Goal: Information Seeking & Learning: Learn about a topic

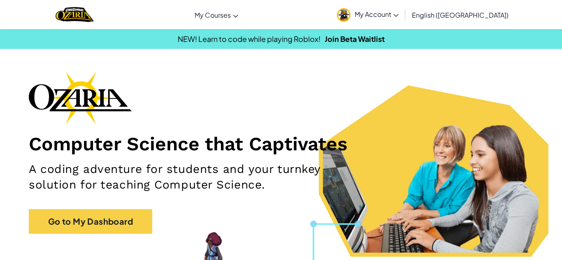
click at [403, 20] on link "My Account" at bounding box center [368, 15] width 70 height 26
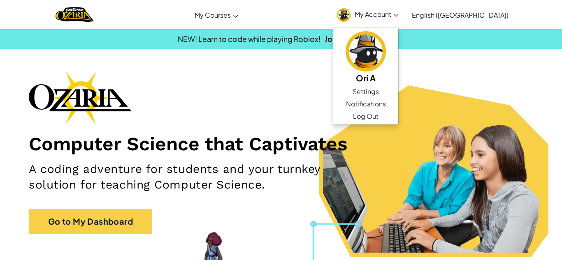
click at [403, 20] on link "My Account" at bounding box center [368, 15] width 70 height 26
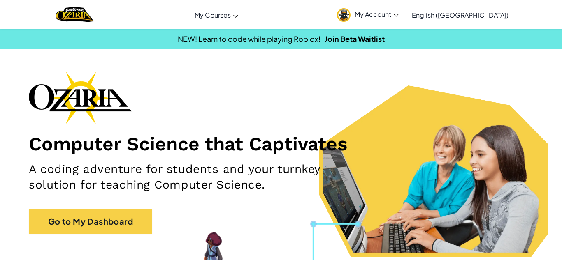
click at [399, 16] on span "My Account" at bounding box center [377, 14] width 44 height 9
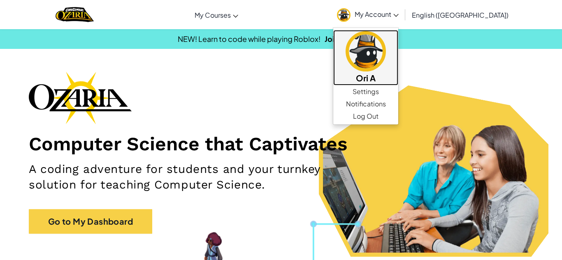
click at [390, 78] on h5 "Ori A" at bounding box center [366, 78] width 49 height 13
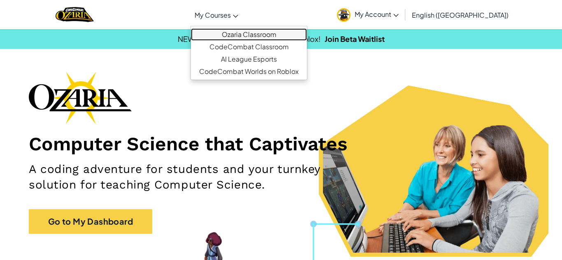
click at [269, 36] on link "Ozaria Classroom" at bounding box center [249, 34] width 116 height 12
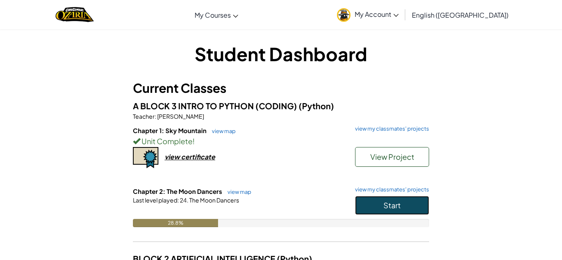
click at [399, 205] on span "Start" at bounding box center [391, 205] width 17 height 9
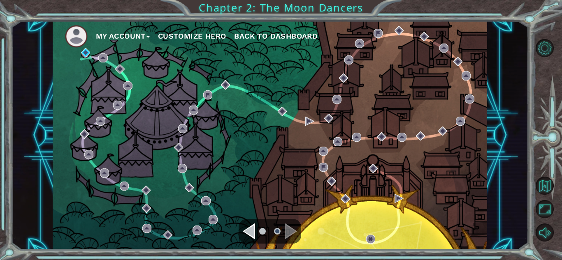
click at [251, 234] on div "Navigate to the previous page" at bounding box center [249, 231] width 12 height 16
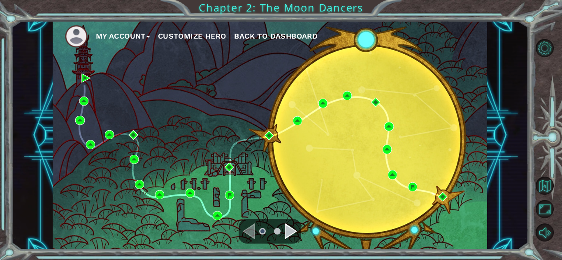
click at [292, 237] on div "Navigate to the next page" at bounding box center [291, 231] width 12 height 16
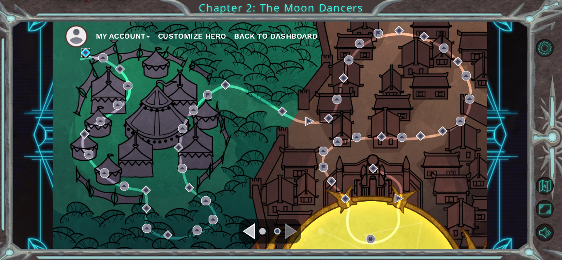
click at [83, 55] on img at bounding box center [85, 52] width 9 height 9
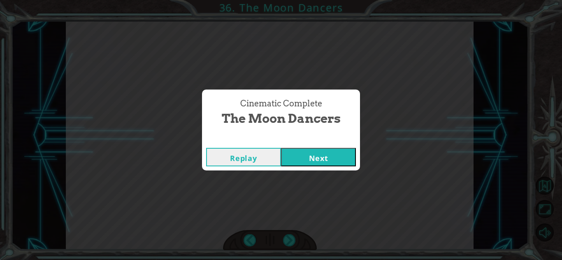
click at [340, 156] on button "Next" at bounding box center [318, 157] width 75 height 19
click at [350, 153] on button "Next" at bounding box center [318, 157] width 75 height 19
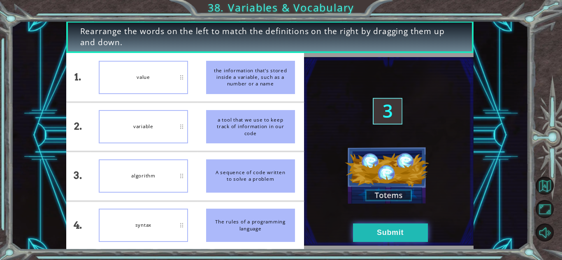
click at [393, 236] on button "Submit" at bounding box center [390, 233] width 75 height 19
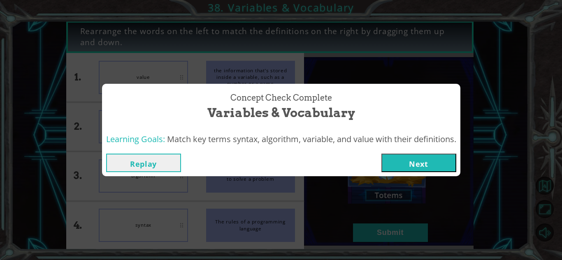
click at [413, 160] on button "Next" at bounding box center [418, 163] width 75 height 19
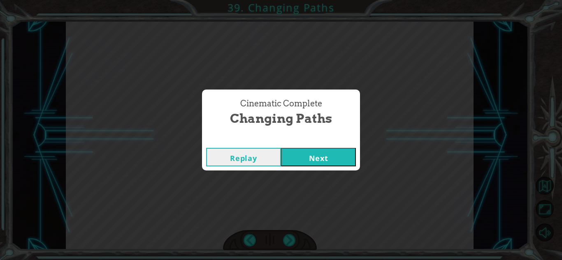
click at [349, 154] on button "Next" at bounding box center [318, 157] width 75 height 19
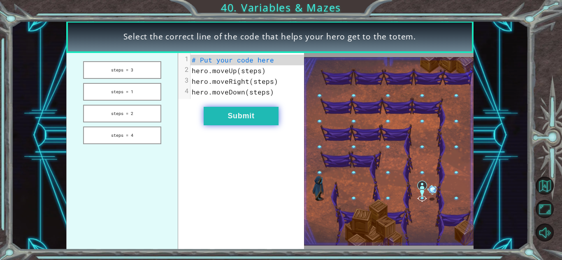
click at [266, 115] on button "Submit" at bounding box center [241, 116] width 75 height 19
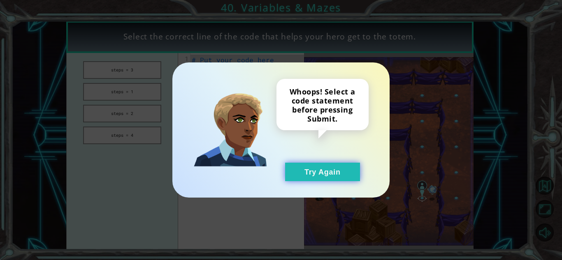
click at [298, 174] on button "Try Again" at bounding box center [322, 172] width 75 height 19
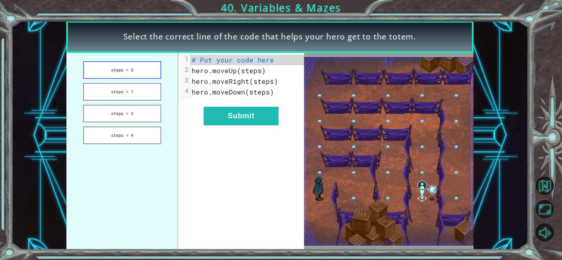
click at [144, 72] on button "steps = 3" at bounding box center [122, 70] width 78 height 18
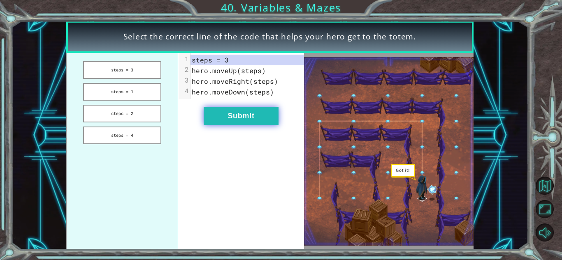
click at [252, 111] on button "Submit" at bounding box center [241, 116] width 75 height 19
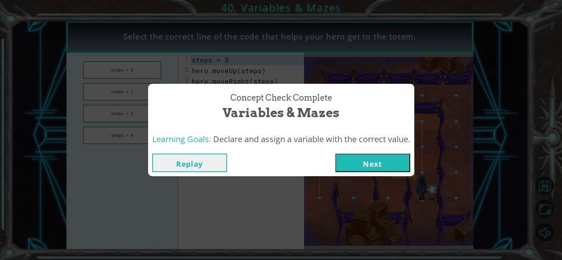
click at [404, 170] on button "Next" at bounding box center [372, 163] width 75 height 19
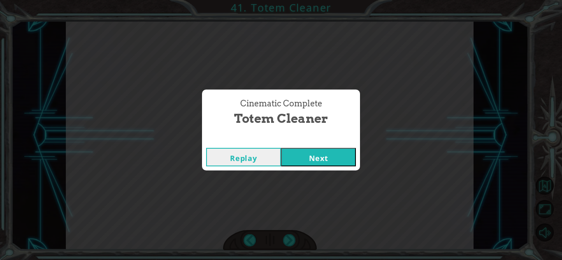
click at [339, 160] on button "Next" at bounding box center [318, 157] width 75 height 19
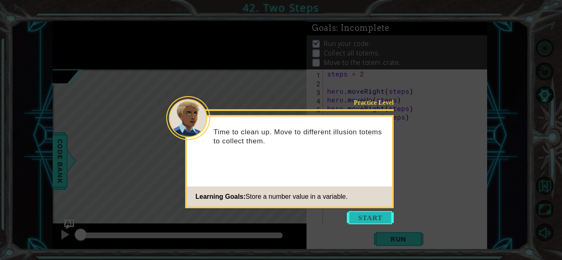
click at [357, 217] on button "Start" at bounding box center [370, 217] width 47 height 13
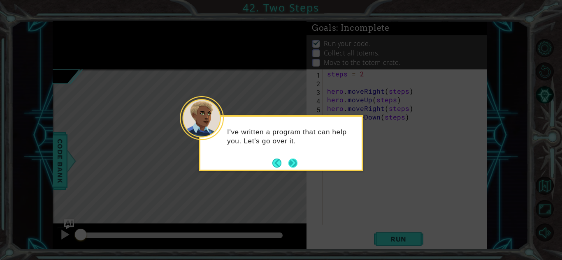
click at [295, 163] on button "Next" at bounding box center [292, 163] width 11 height 11
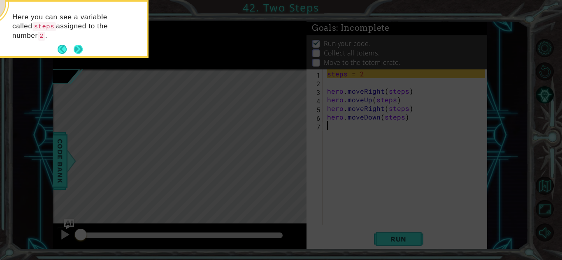
click at [82, 45] on button "Next" at bounding box center [78, 49] width 11 height 11
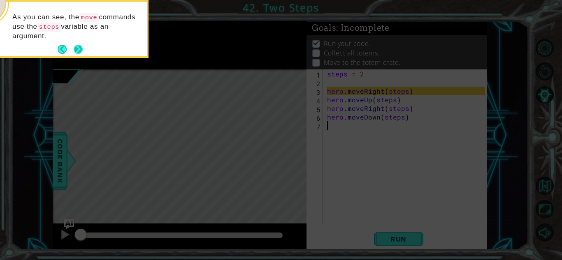
click at [74, 51] on button "Next" at bounding box center [78, 50] width 12 height 12
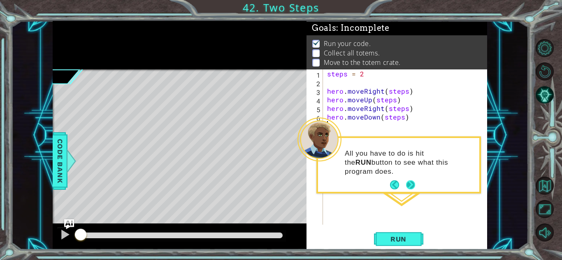
click at [411, 188] on button "Next" at bounding box center [410, 185] width 10 height 10
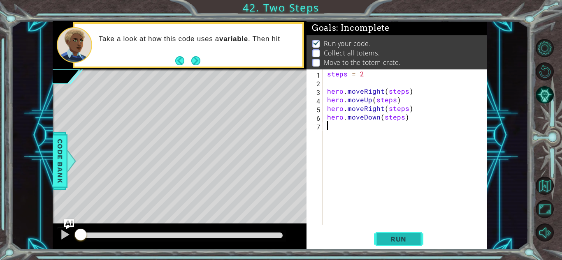
click at [406, 235] on span "Run" at bounding box center [398, 239] width 33 height 8
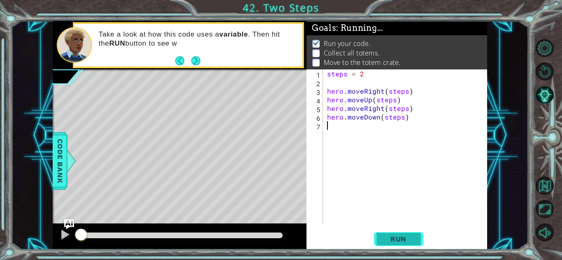
click at [406, 235] on span "Run" at bounding box center [398, 239] width 33 height 8
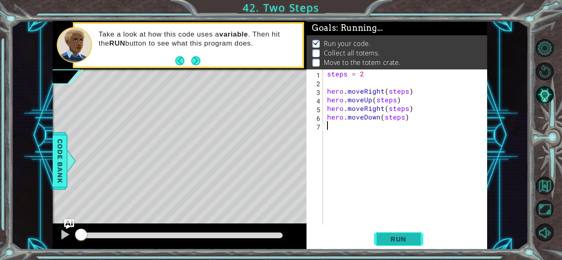
click at [406, 235] on span "Run" at bounding box center [398, 239] width 33 height 8
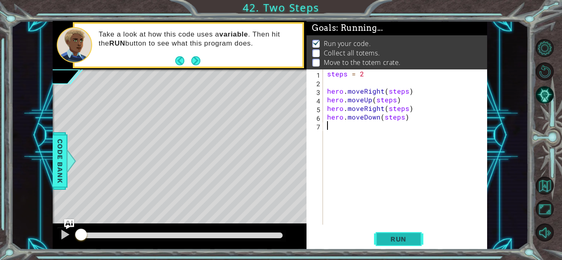
click at [406, 235] on span "Run" at bounding box center [398, 239] width 33 height 8
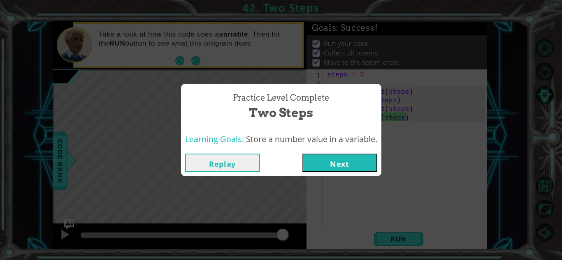
click at [326, 159] on button "Next" at bounding box center [339, 163] width 75 height 19
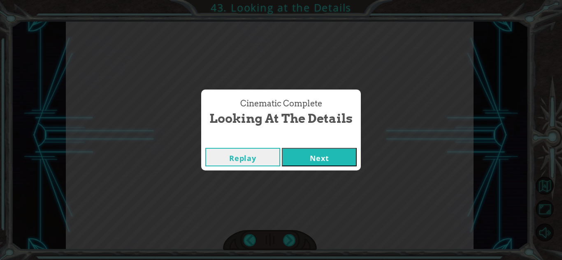
click at [353, 154] on button "Next" at bounding box center [319, 157] width 75 height 19
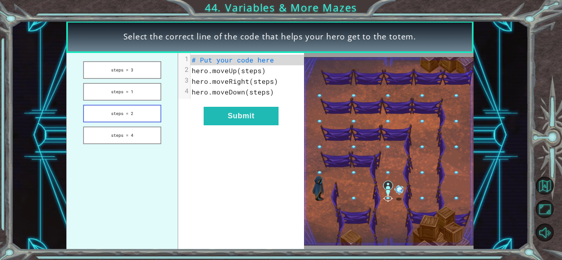
click at [141, 114] on button "steps = 2" at bounding box center [122, 114] width 78 height 18
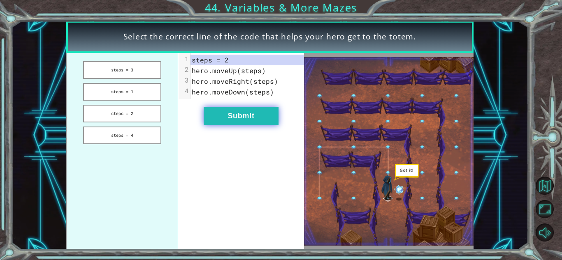
click at [223, 119] on button "Submit" at bounding box center [241, 116] width 75 height 19
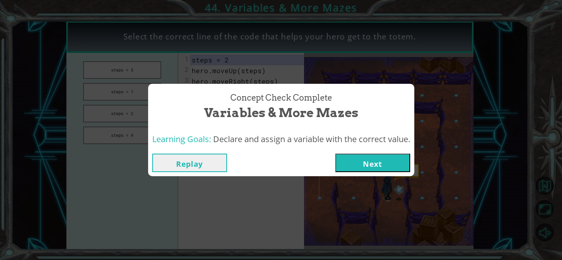
click at [365, 161] on button "Next" at bounding box center [372, 163] width 75 height 19
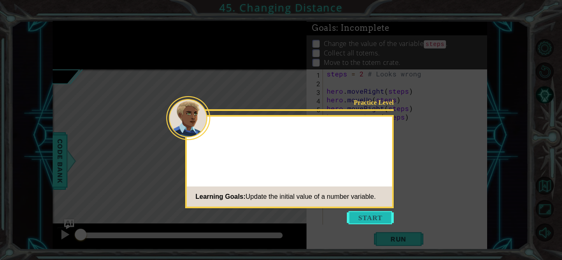
click at [383, 213] on button "Start" at bounding box center [370, 217] width 47 height 13
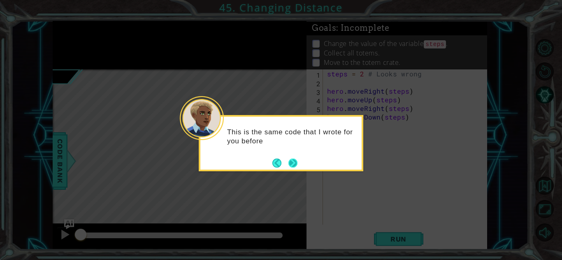
click at [295, 163] on button "Next" at bounding box center [292, 163] width 15 height 15
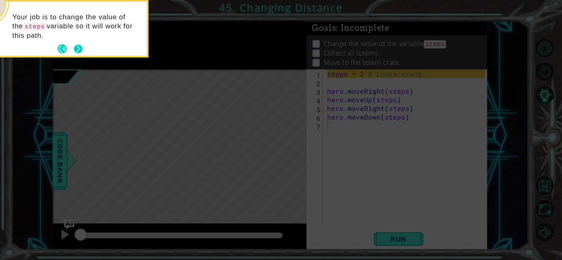
click at [81, 52] on button "Next" at bounding box center [77, 49] width 15 height 15
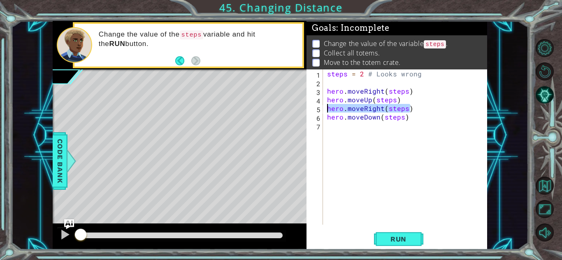
drag, startPoint x: 414, startPoint y: 110, endPoint x: 325, endPoint y: 107, distance: 88.5
click at [325, 107] on div "steps = 2 # Looks wrong hero . moveRight ( steps ) hero . moveUp ( steps ) hero…" at bounding box center [407, 156] width 164 height 173
type textarea "hero.moveRight(steps)"
click at [326, 119] on div "steps = 2 # Looks wrong hero . moveRight ( steps ) hero . moveUp ( steps ) hero…" at bounding box center [407, 156] width 164 height 173
type textarea "hero.moveDown(steps)"
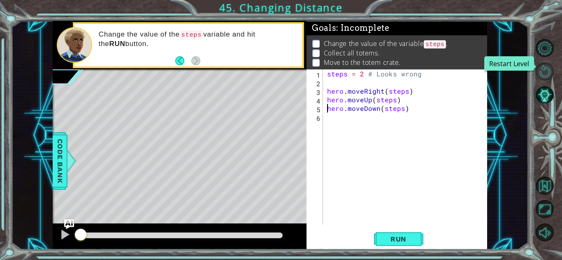
click at [548, 73] on button "Restart Level" at bounding box center [545, 72] width 18 height 18
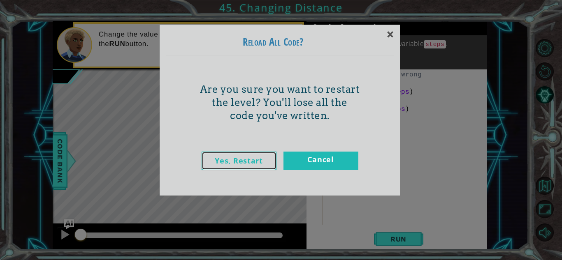
click at [240, 165] on link "Yes, Restart" at bounding box center [239, 161] width 75 height 19
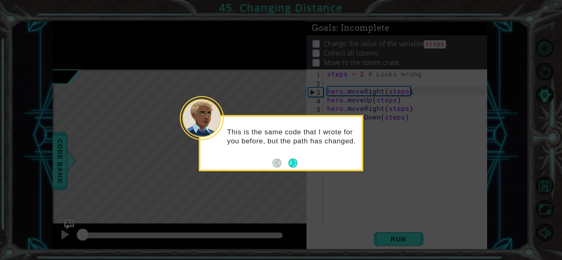
click at [295, 168] on button "Next" at bounding box center [293, 163] width 15 height 15
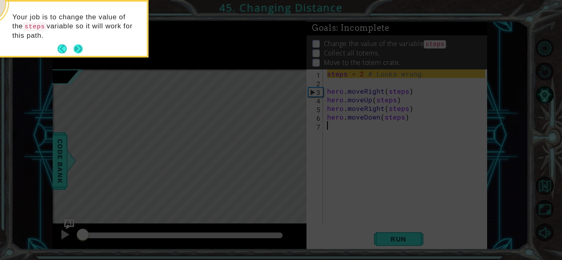
click at [77, 51] on button "Next" at bounding box center [78, 50] width 12 height 12
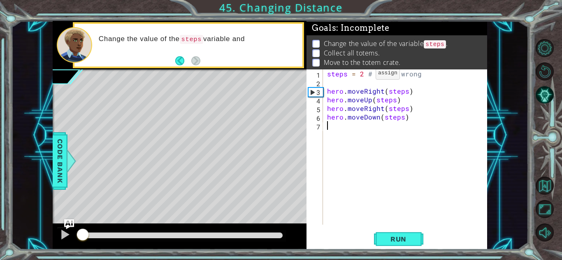
click at [361, 76] on div "steps = 2 # Looks wrong hero . moveRight ( steps ) hero . moveUp ( steps ) hero…" at bounding box center [407, 156] width 164 height 173
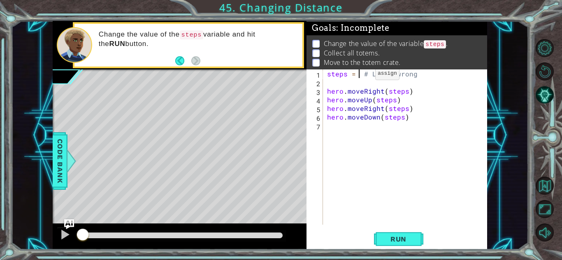
scroll to position [0, 2]
click at [397, 230] on button "Run" at bounding box center [398, 239] width 49 height 18
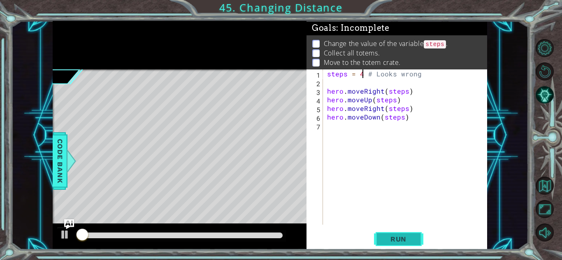
click at [399, 231] on button "Run" at bounding box center [398, 239] width 49 height 18
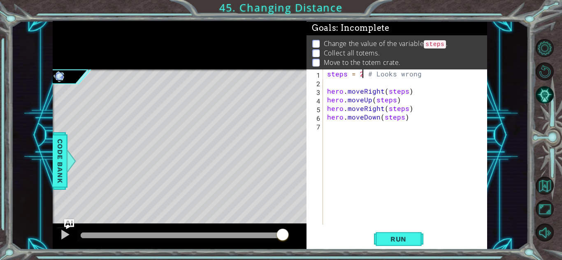
drag, startPoint x: 242, startPoint y: 240, endPoint x: 304, endPoint y: 246, distance: 62.0
click at [304, 246] on div at bounding box center [180, 237] width 254 height 26
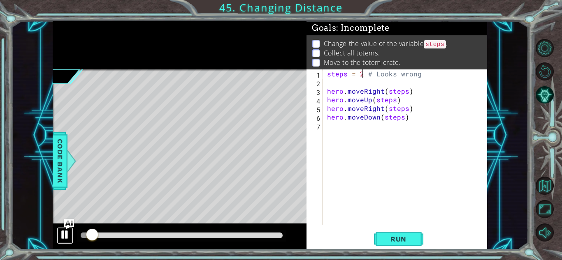
click at [66, 234] on div at bounding box center [65, 235] width 11 height 11
drag, startPoint x: 90, startPoint y: 238, endPoint x: 78, endPoint y: 237, distance: 11.9
click at [78, 237] on div at bounding box center [81, 235] width 15 height 15
click at [324, 92] on div "steps = 3 # Looks wrong 1 2 3 4 5 6 7 steps = 3 # Looks wrong hero . moveRight …" at bounding box center [396, 148] width 179 height 156
click at [327, 92] on div "steps = 3 # Looks wrong hero . moveRight ( steps ) hero . moveUp ( steps ) hero…" at bounding box center [407, 156] width 164 height 173
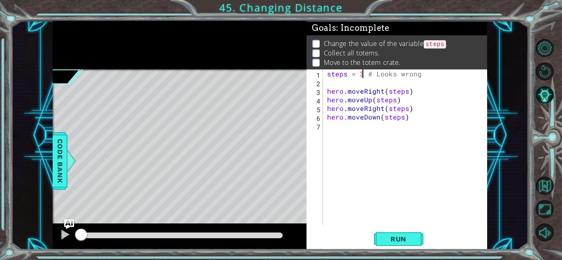
type textarea "hero.moveRight(steps)"
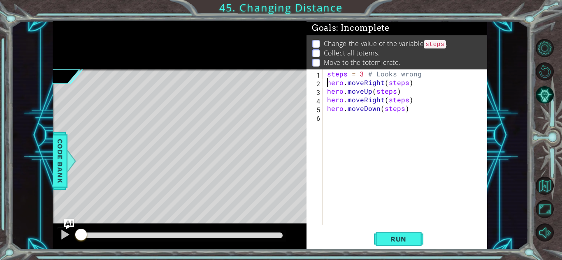
click at [416, 102] on div "steps = 3 # Looks wrong hero . moveRight ( steps ) hero . moveUp ( steps ) hero…" at bounding box center [407, 156] width 164 height 173
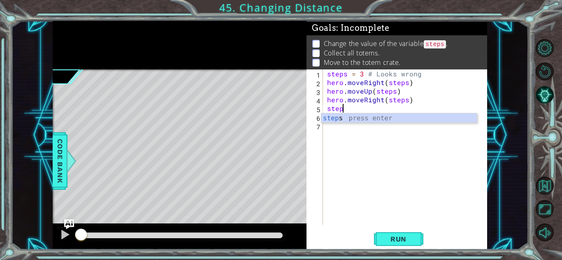
scroll to position [0, 0]
click at [423, 121] on div "step s press enter" at bounding box center [399, 129] width 156 height 30
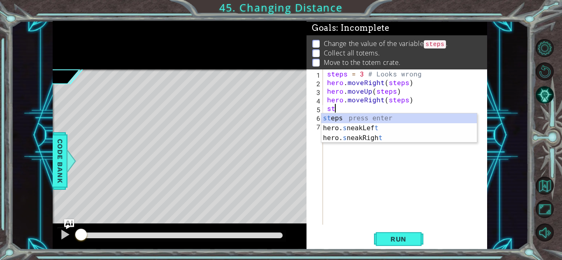
scroll to position [0, 0]
type textarea "s"
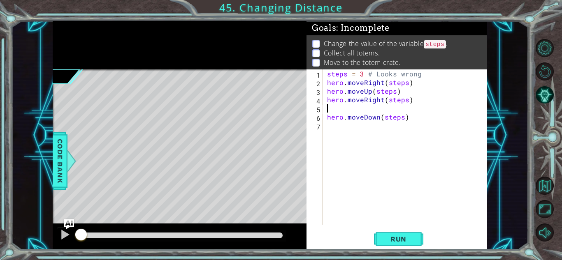
click at [327, 117] on div "steps = 3 # Looks wrong hero . moveRight ( steps ) hero . moveUp ( steps ) hero…" at bounding box center [407, 156] width 164 height 173
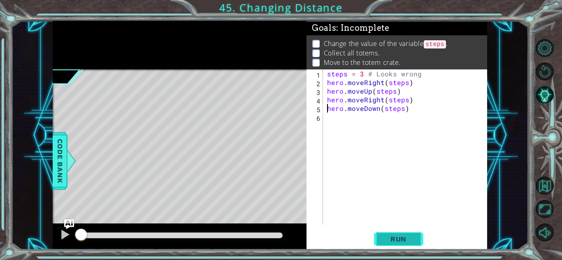
type textarea "hero.moveDown(steps)"
click at [398, 242] on span "Run" at bounding box center [398, 239] width 33 height 8
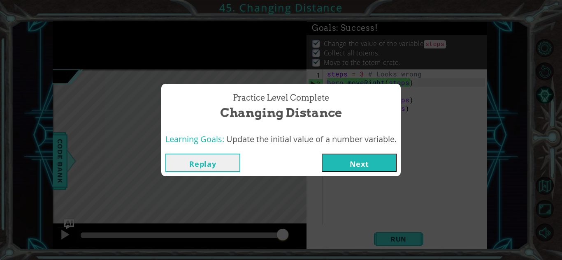
click at [366, 156] on button "Next" at bounding box center [359, 163] width 75 height 19
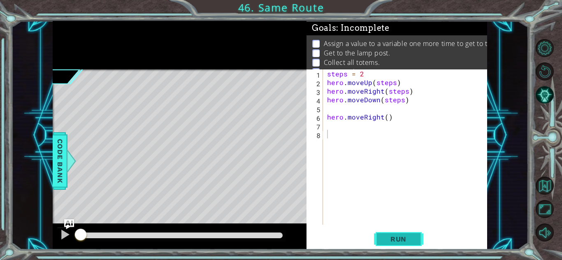
click at [406, 235] on span "Run" at bounding box center [398, 239] width 33 height 8
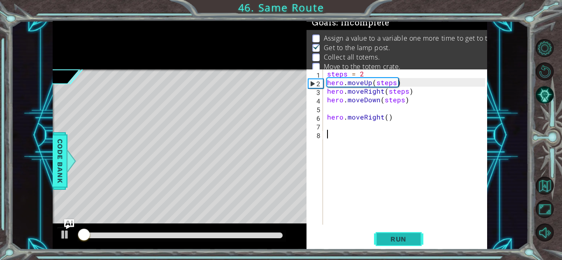
scroll to position [6, 0]
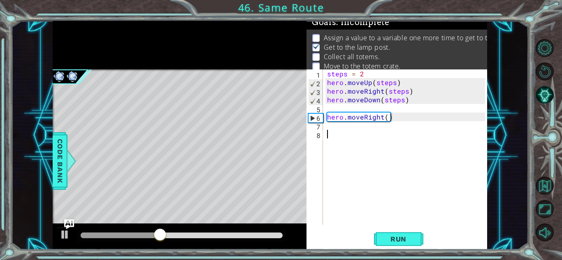
click at [328, 117] on div "steps = 2 hero . moveUp ( steps ) hero . moveRight ( steps ) hero . moveDown ( …" at bounding box center [407, 156] width 164 height 173
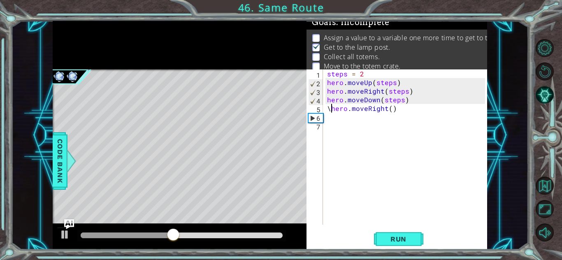
type textarea "hero.moveRight()"
click at [334, 120] on div "steps = 2 hero . moveUp ( steps ) hero . moveRight ( steps ) hero . moveDown ( …" at bounding box center [407, 156] width 164 height 173
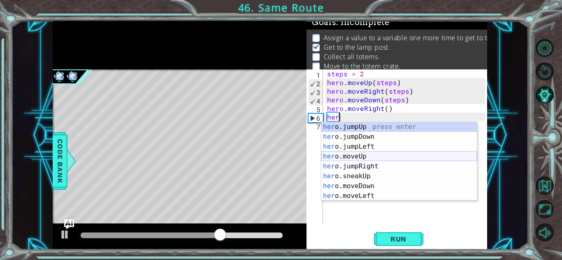
click at [374, 156] on div "her o.jumpUp press enter her o.jumpDown press enter her o.jumpLeft press enter …" at bounding box center [399, 171] width 156 height 99
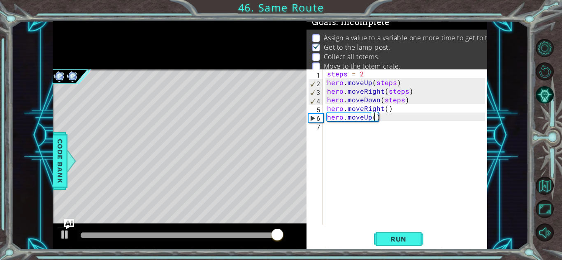
type textarea "hero.moveUp(3)"
click at [373, 139] on div "steps = 2 hero . moveUp ( steps ) hero . moveRight ( steps ) hero . moveDown ( …" at bounding box center [407, 156] width 164 height 173
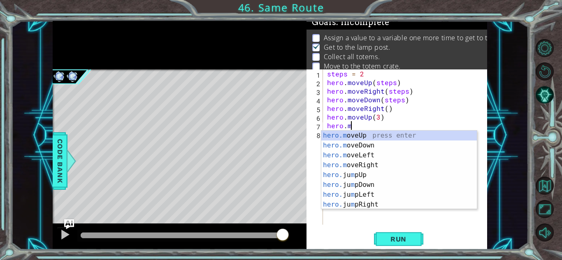
scroll to position [0, 1]
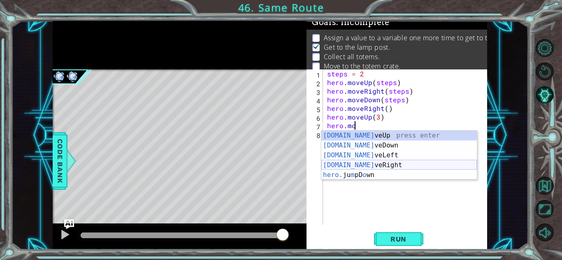
click at [386, 163] on div "[DOMAIN_NAME] veUp press enter [DOMAIN_NAME] veDown press enter [DOMAIN_NAME] v…" at bounding box center [399, 165] width 156 height 69
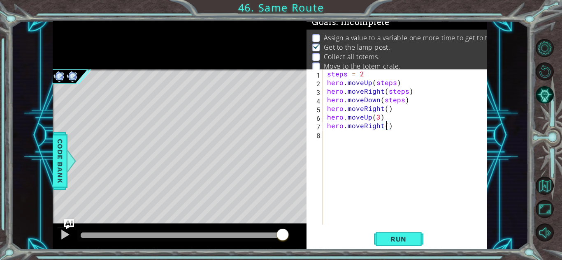
scroll to position [0, 4]
type textarea "hero.moveRight(4)"
click at [397, 239] on span "Run" at bounding box center [398, 239] width 33 height 8
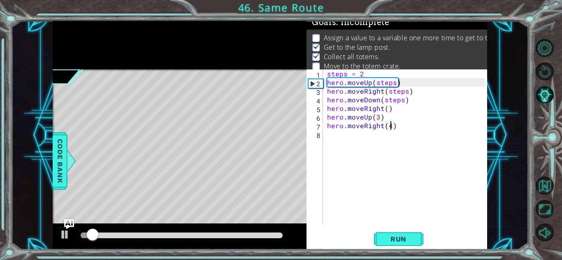
click at [374, 137] on div "steps = 2 hero . moveUp ( steps ) hero . moveRight ( steps ) hero . moveDown ( …" at bounding box center [407, 156] width 164 height 173
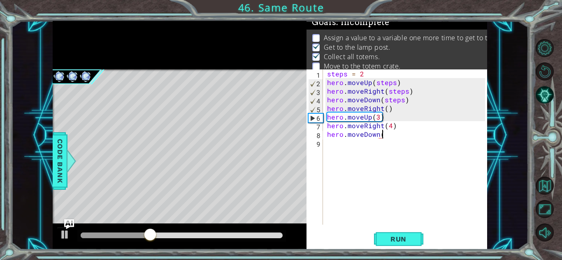
scroll to position [0, 3]
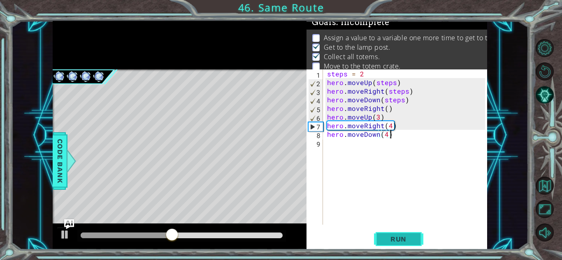
click at [397, 233] on button "Run" at bounding box center [398, 239] width 49 height 18
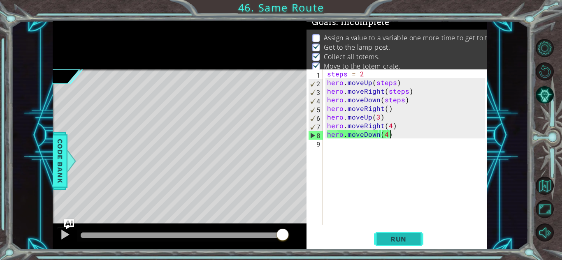
click at [399, 238] on span "Run" at bounding box center [398, 239] width 33 height 8
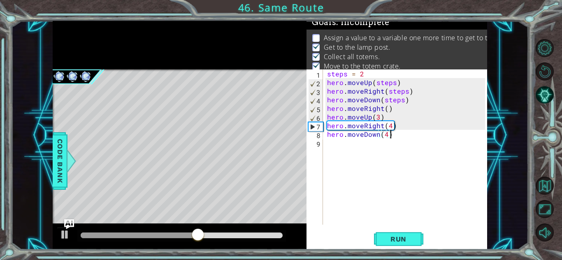
scroll to position [0, 52]
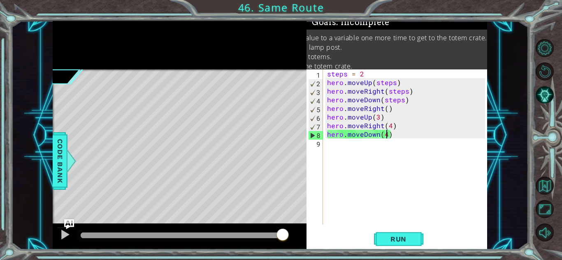
click at [387, 135] on div "steps = 2 hero . moveUp ( steps ) hero . moveRight ( steps ) hero . moveDown ( …" at bounding box center [407, 156] width 164 height 173
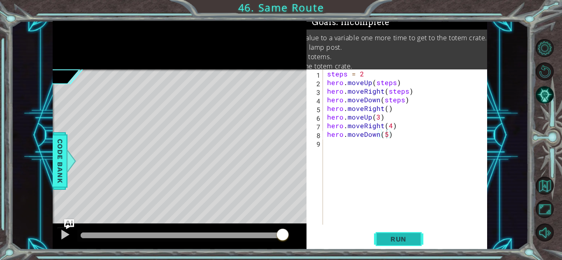
click at [400, 244] on button "Run" at bounding box center [398, 239] width 49 height 18
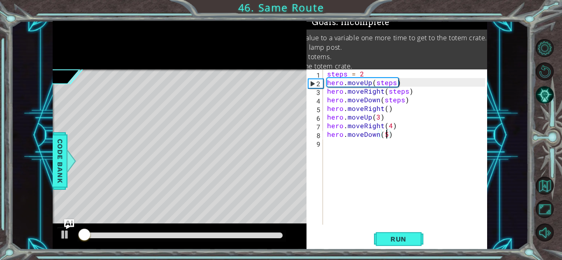
scroll to position [0, 0]
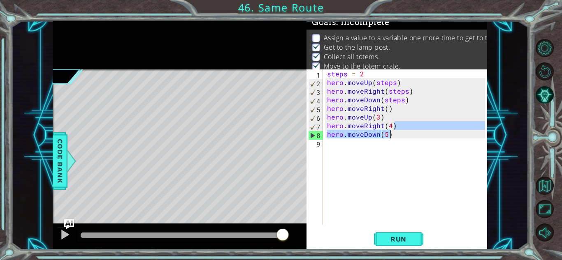
drag, startPoint x: 403, startPoint y: 129, endPoint x: 397, endPoint y: 131, distance: 6.4
click at [397, 131] on div "steps = 2 hero . moveUp ( steps ) hero . moveRight ( steps ) hero . moveDown ( …" at bounding box center [407, 156] width 164 height 173
click at [388, 128] on div "steps = 2 hero . moveUp ( steps ) hero . moveRight ( steps ) hero . moveDown ( …" at bounding box center [407, 156] width 164 height 173
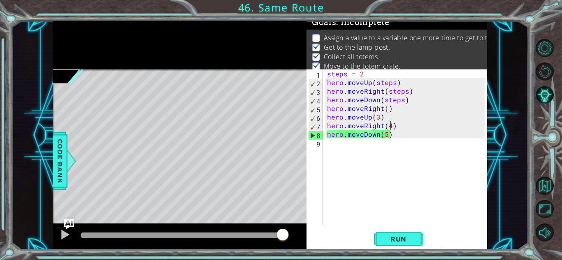
click at [389, 128] on div "steps = 2 hero . moveUp ( steps ) hero . moveRight ( steps ) hero . moveDown ( …" at bounding box center [407, 156] width 164 height 173
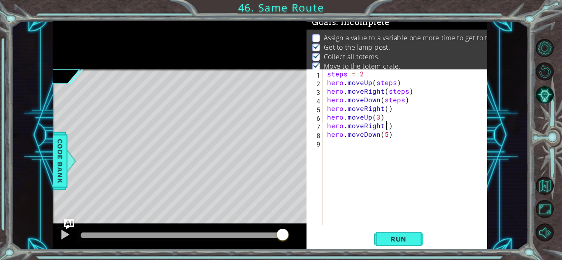
scroll to position [0, 4]
type textarea "hero.moveRight(3)"
click at [391, 253] on div "1 ההההההההההההההההההההההההההההההההההההההההההההההההההההההההההההההההההההההההההההה…" at bounding box center [281, 130] width 562 height 260
click at [388, 238] on span "Run" at bounding box center [398, 239] width 33 height 8
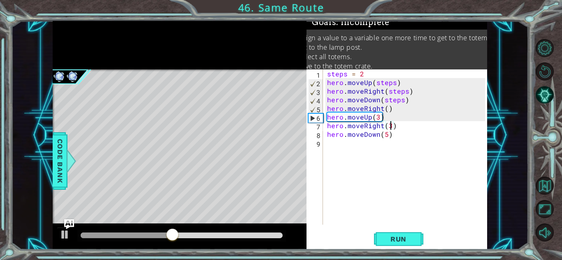
scroll to position [0, 0]
